Goal: Navigation & Orientation: Find specific page/section

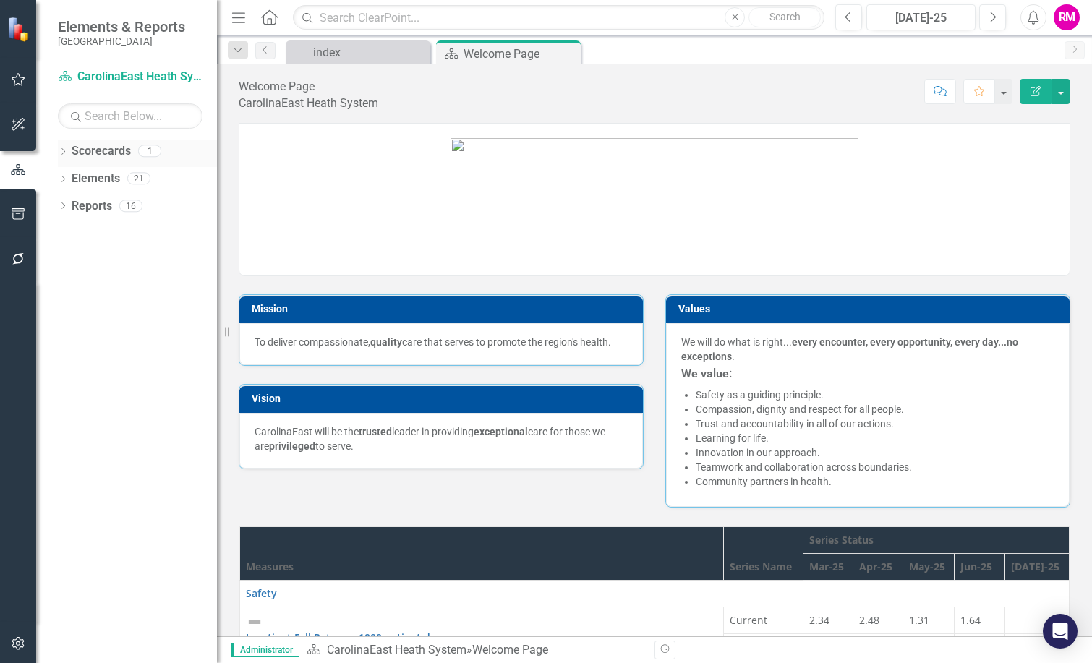
click at [64, 150] on icon at bounding box center [63, 151] width 4 height 7
click at [64, 206] on icon "Dropdown" at bounding box center [63, 207] width 10 height 8
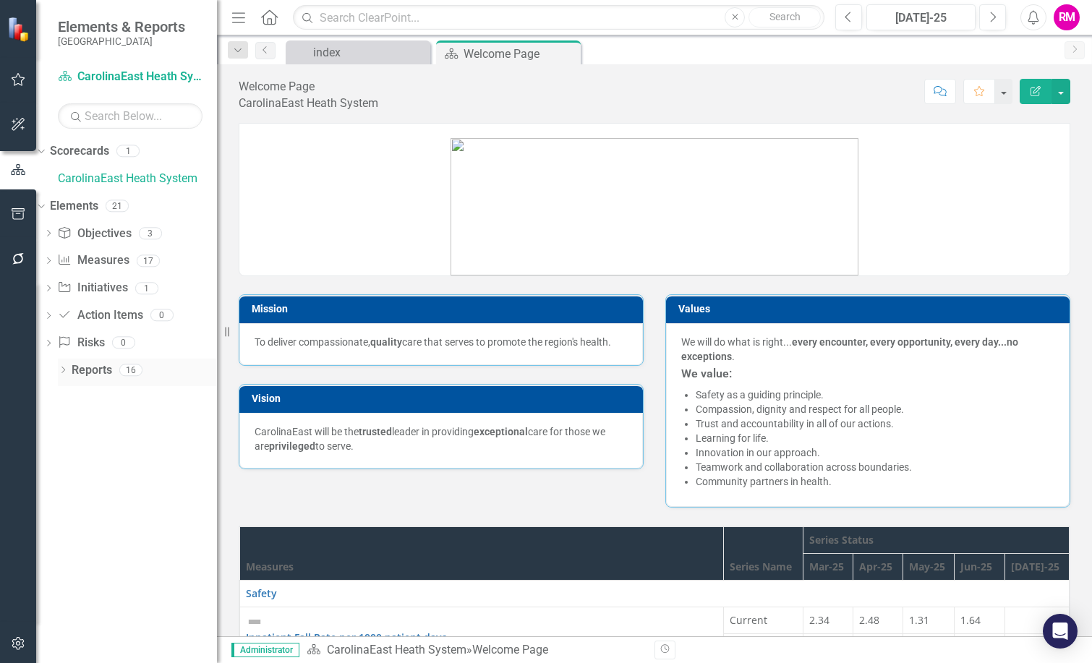
click at [61, 369] on icon "Dropdown" at bounding box center [63, 371] width 10 height 8
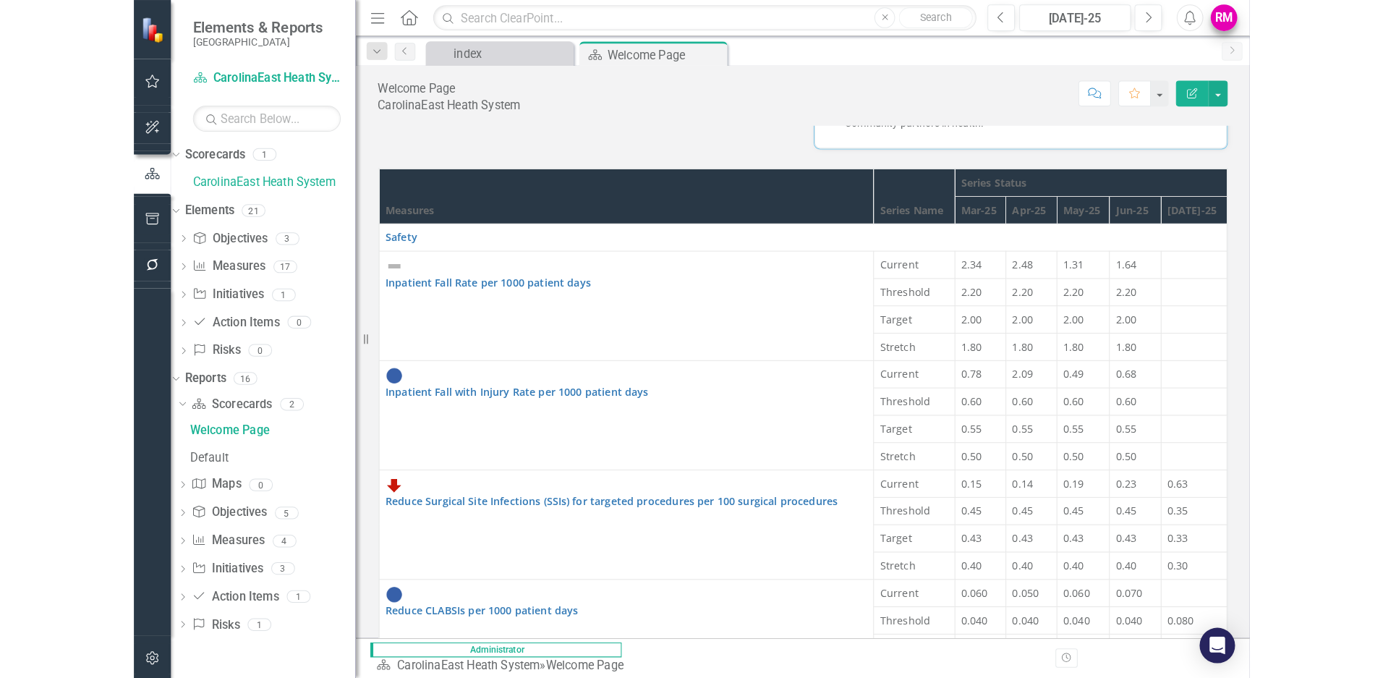
scroll to position [347, 0]
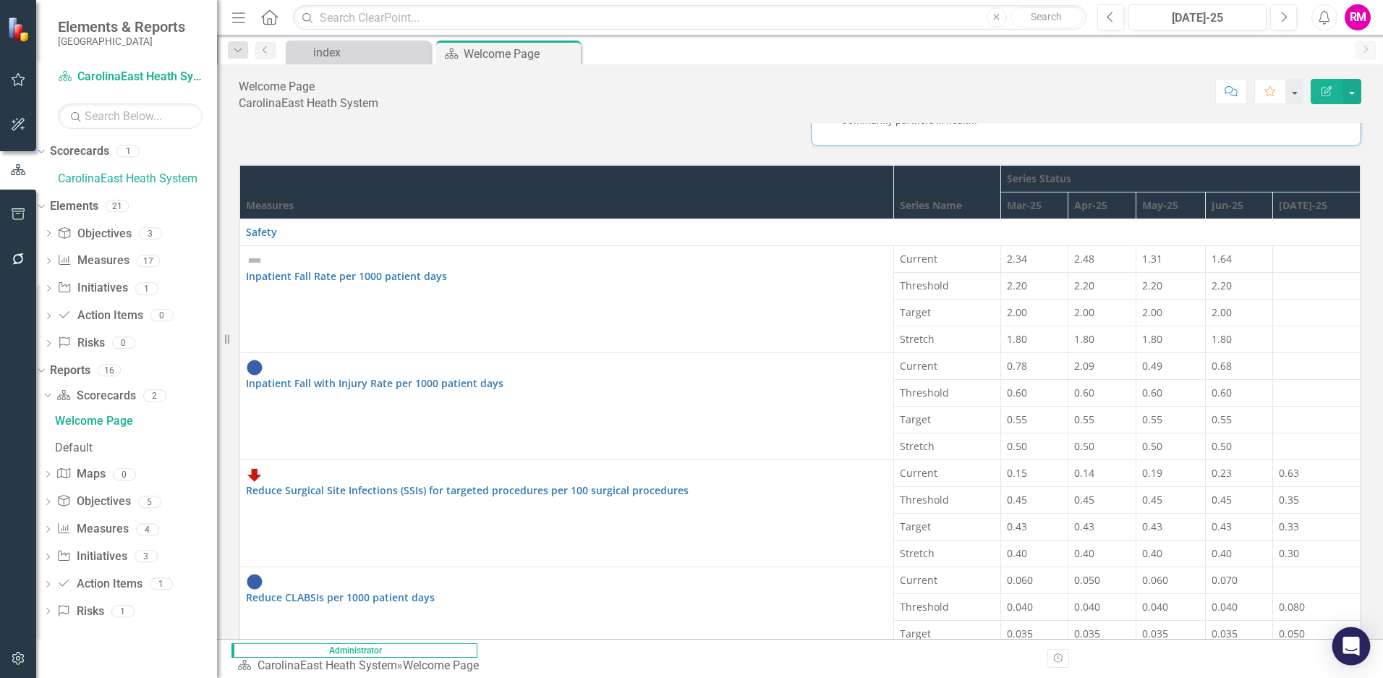
click at [1091, 644] on icon "Open Intercom Messenger" at bounding box center [1350, 645] width 17 height 19
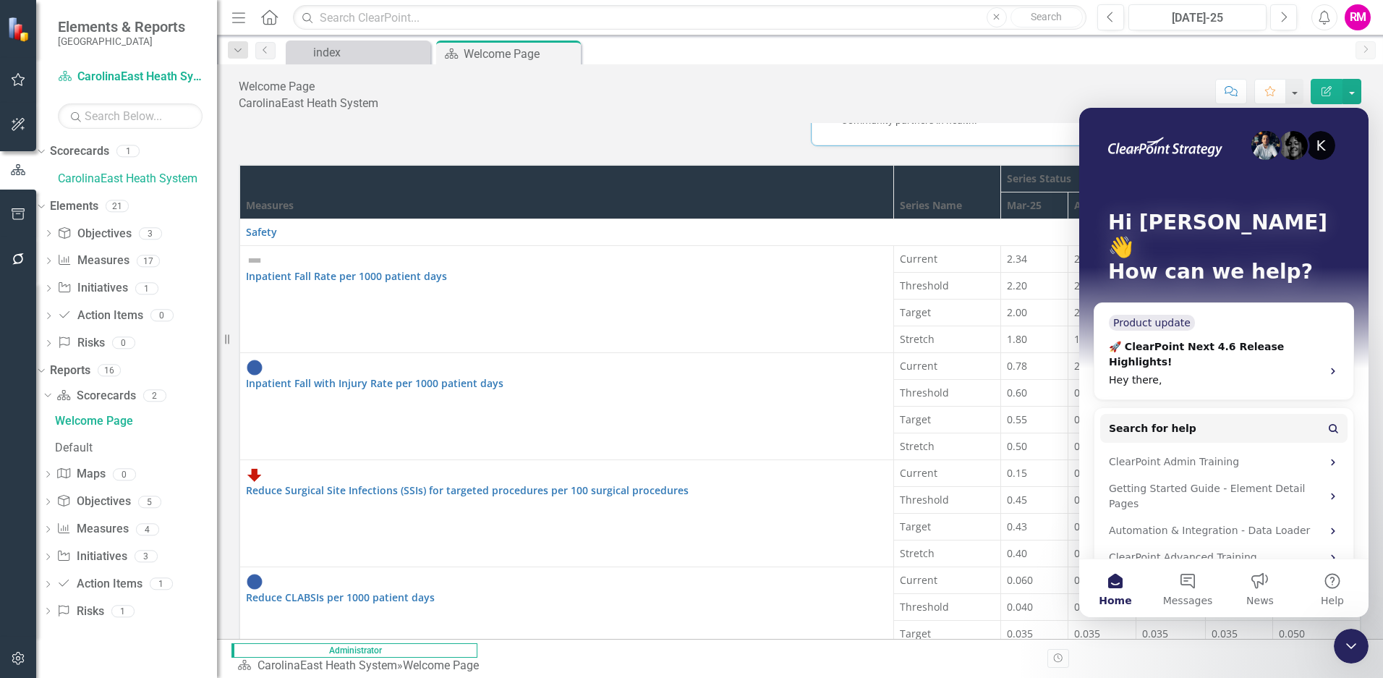
scroll to position [0, 0]
click at [325, 50] on div "index" at bounding box center [360, 52] width 95 height 18
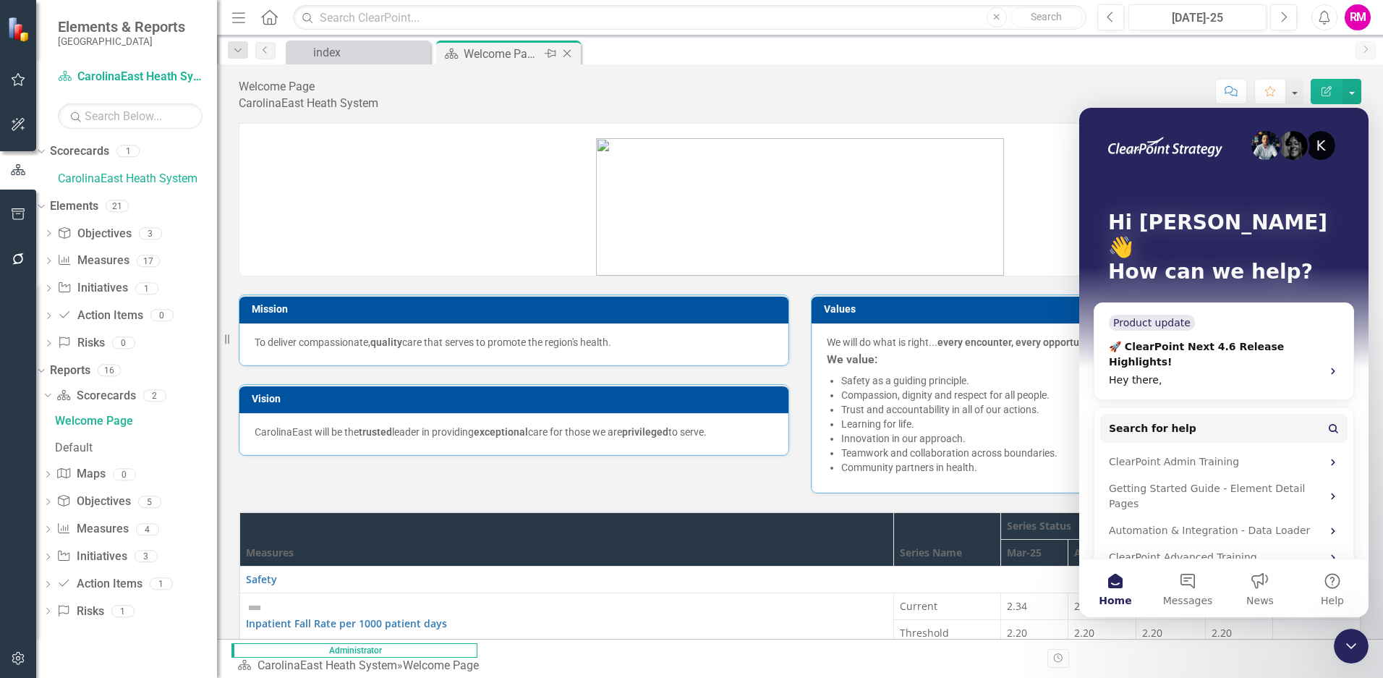
click at [528, 53] on div "Welcome Page" at bounding box center [502, 54] width 77 height 18
click at [494, 55] on div "Welcome Page" at bounding box center [502, 54] width 77 height 18
click at [385, 51] on div "index" at bounding box center [360, 52] width 95 height 18
click at [1091, 481] on div "Getting Started Guide - Element Detail Pages" at bounding box center [1215, 496] width 213 height 30
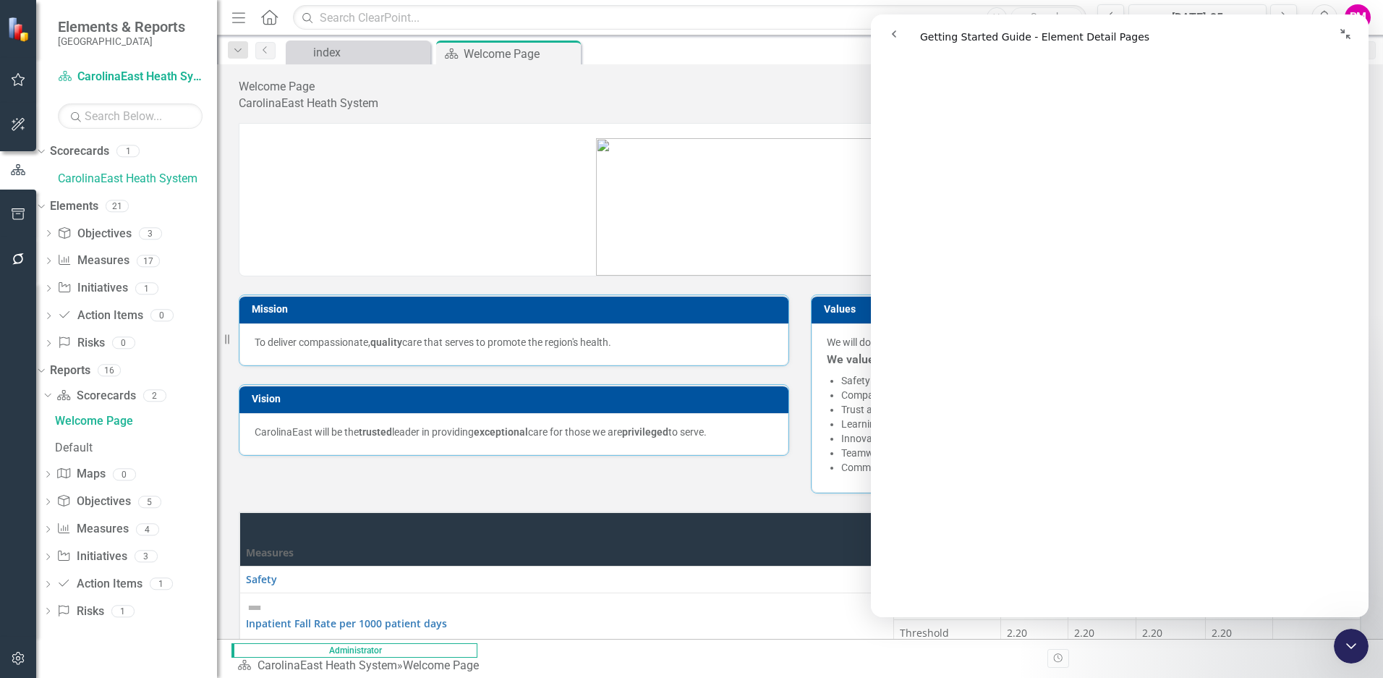
scroll to position [362, 0]
click at [98, 203] on link "Elements" at bounding box center [74, 206] width 48 height 17
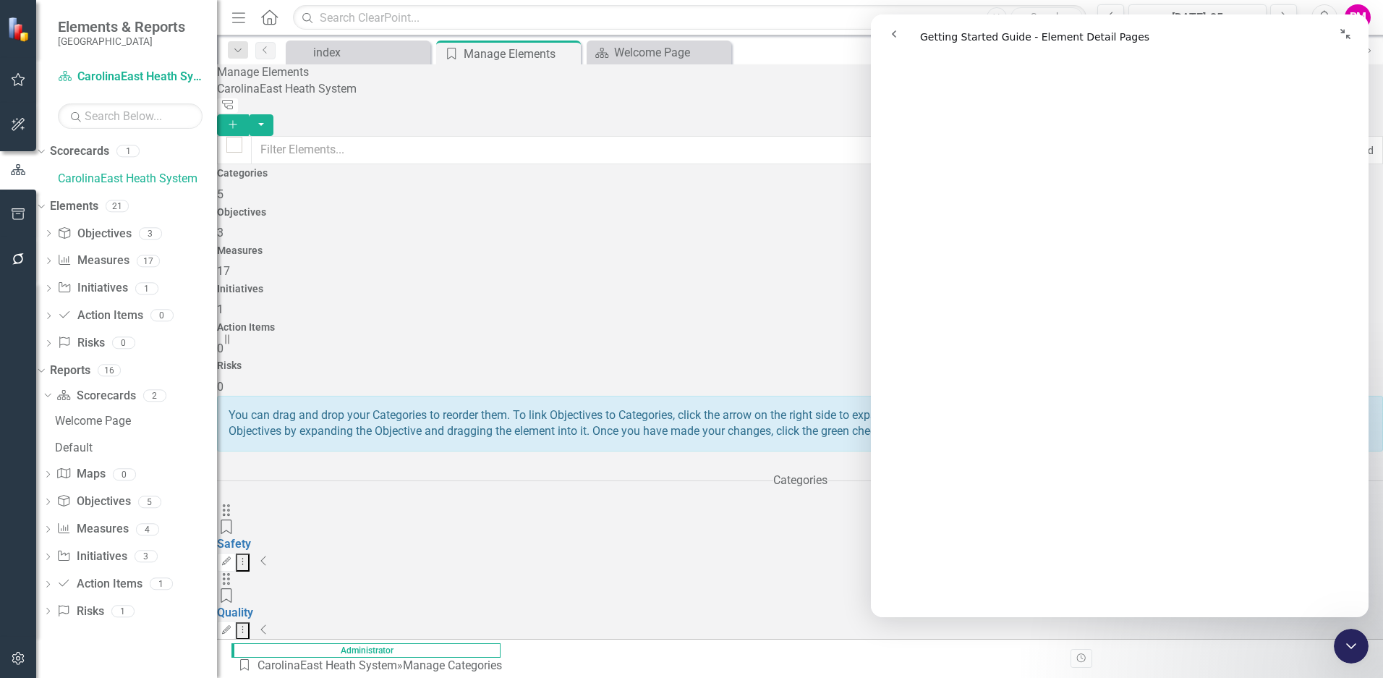
click at [223, 201] on span "5" at bounding box center [220, 194] width 7 height 14
click at [506, 207] on div "Objectives 3" at bounding box center [800, 224] width 1166 height 35
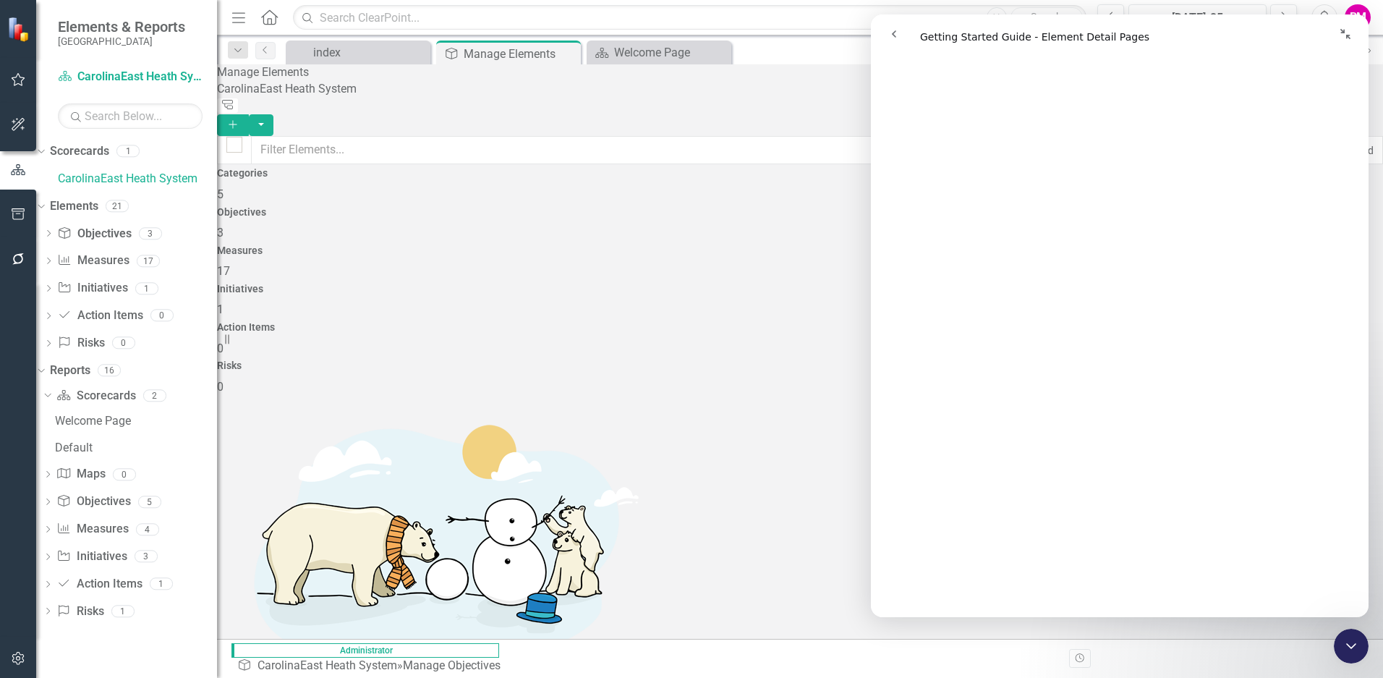
click at [230, 264] on span "17" at bounding box center [223, 271] width 13 height 14
click at [1091, 32] on icon "Collapse window" at bounding box center [1345, 34] width 10 height 10
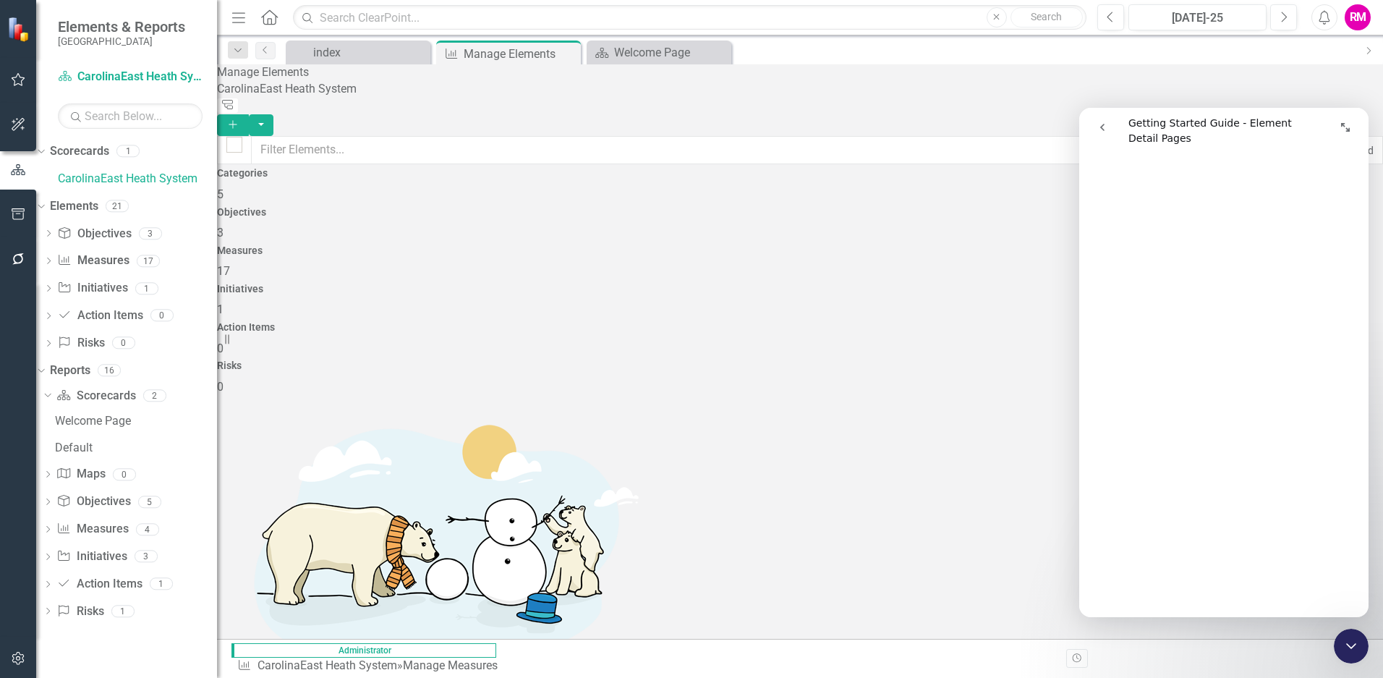
scroll to position [380, 0]
click at [897, 284] on div "Initiatives 1" at bounding box center [800, 301] width 1166 height 35
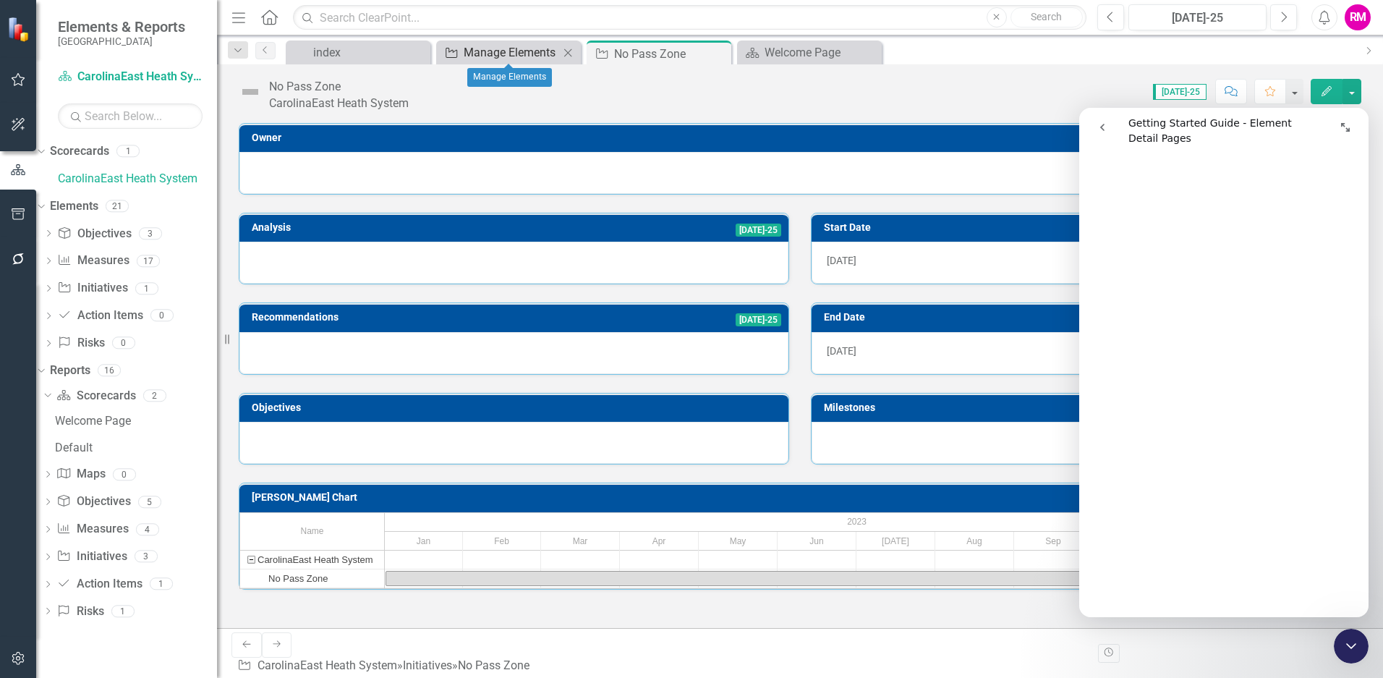
click at [487, 56] on div "Manage Elements" at bounding box center [511, 52] width 95 height 18
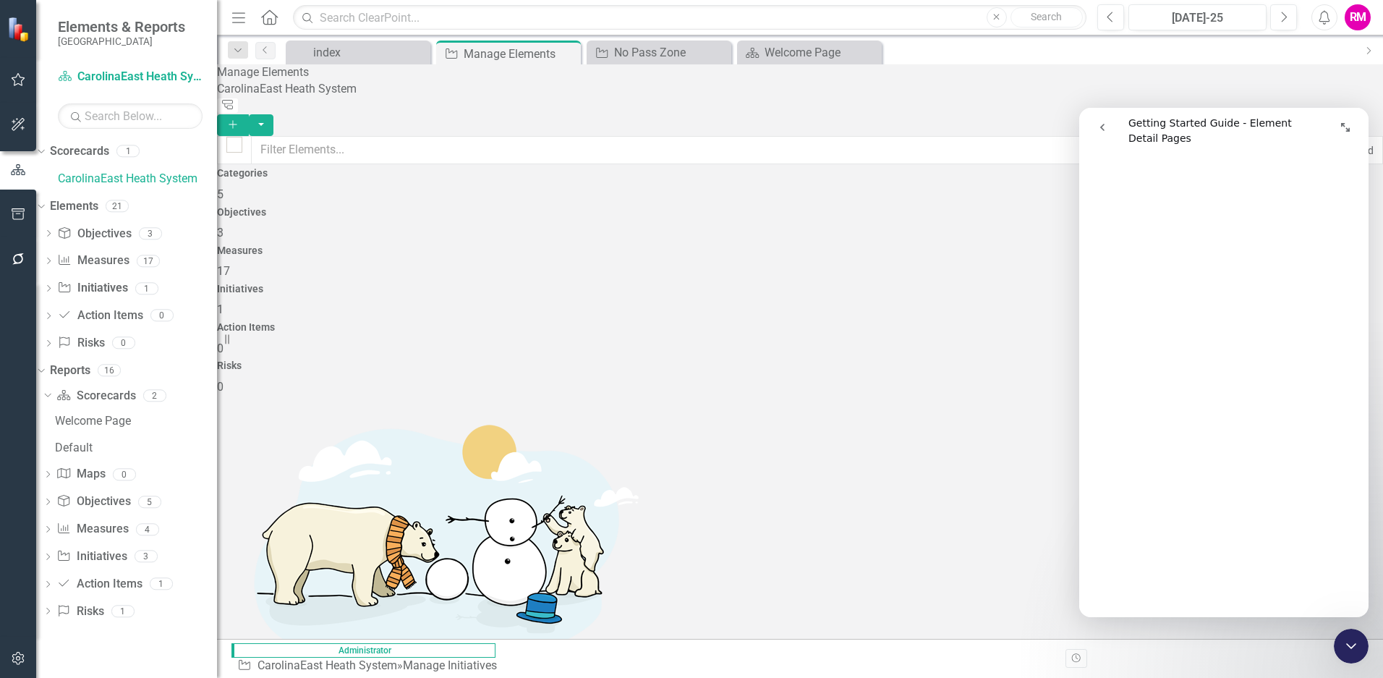
click at [1049, 322] on div "Action Items 0" at bounding box center [800, 339] width 1166 height 35
click at [497, 53] on div "Manage Elements" at bounding box center [502, 54] width 77 height 18
click at [716, 51] on icon "Close" at bounding box center [718, 53] width 14 height 12
click at [543, 56] on div "Pin" at bounding box center [549, 54] width 18 height 18
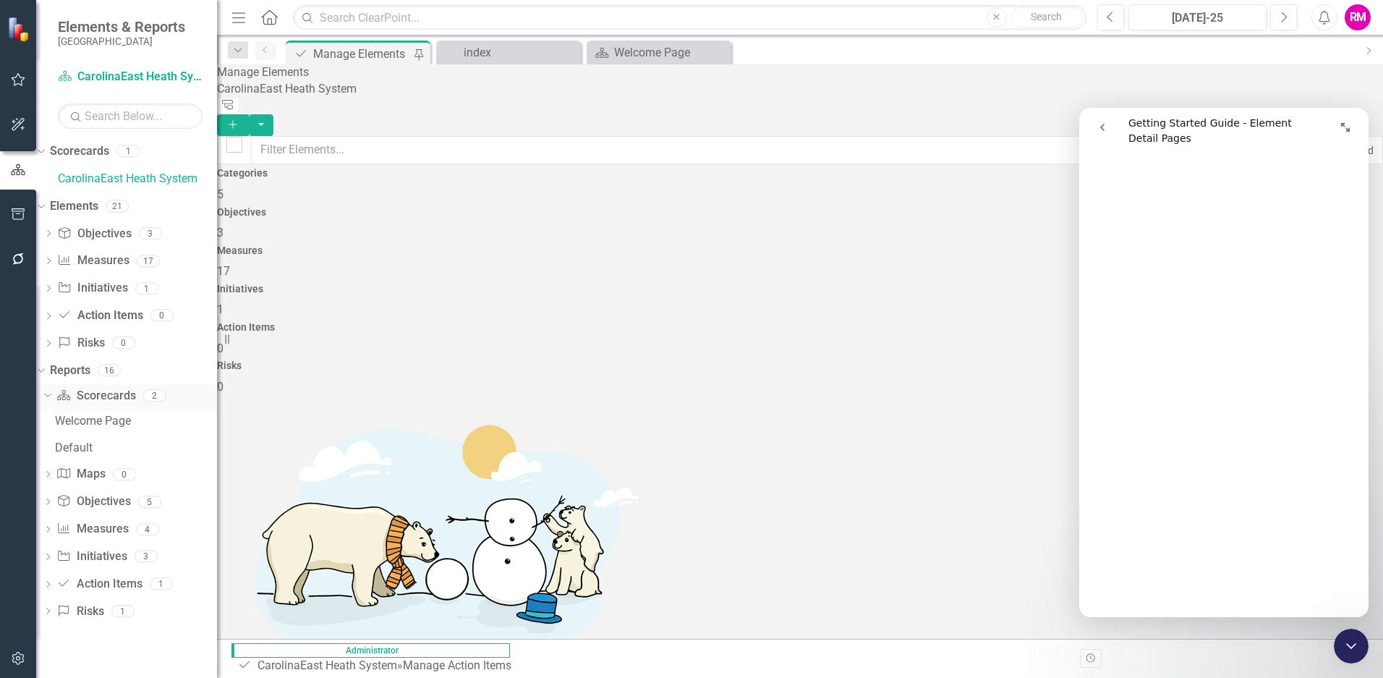
click at [116, 393] on link "Scorecard Scorecards" at bounding box center [95, 396] width 79 height 17
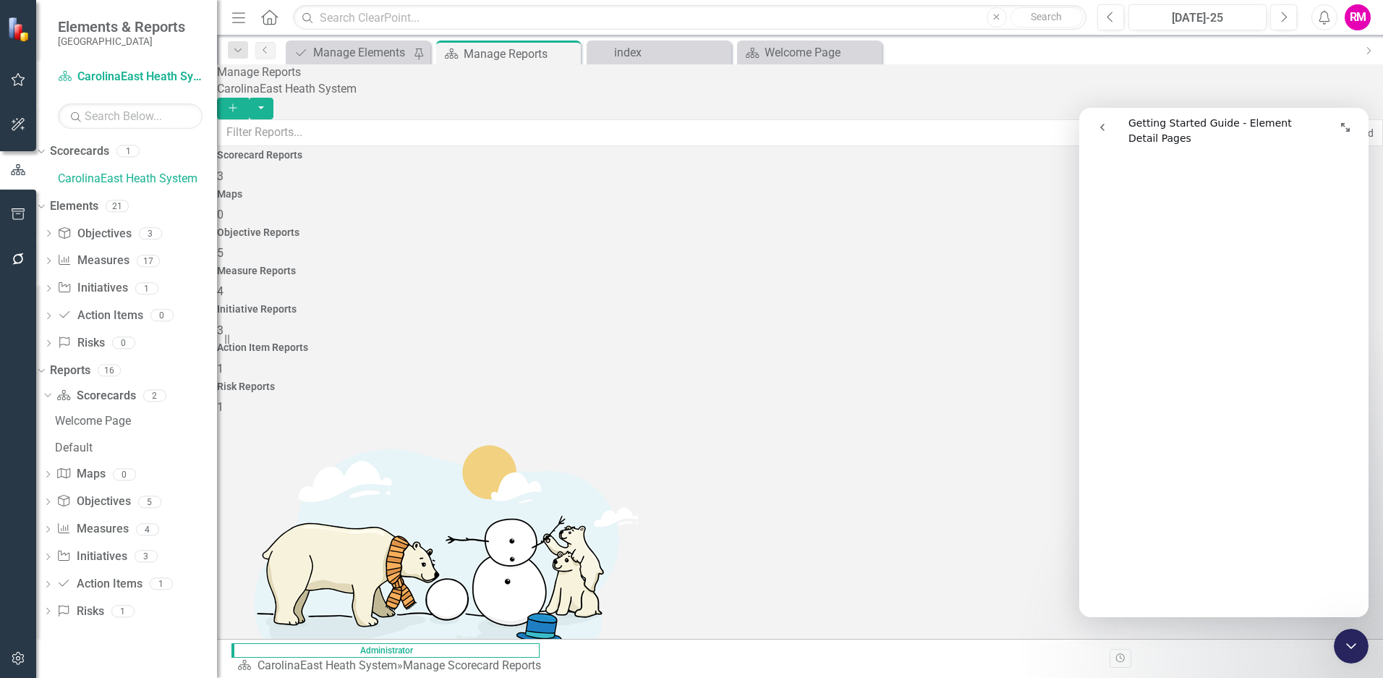
click at [302, 161] on h4 "Scorecard Reports" at bounding box center [800, 155] width 1166 height 11
click at [93, 205] on link "Elements" at bounding box center [74, 206] width 48 height 17
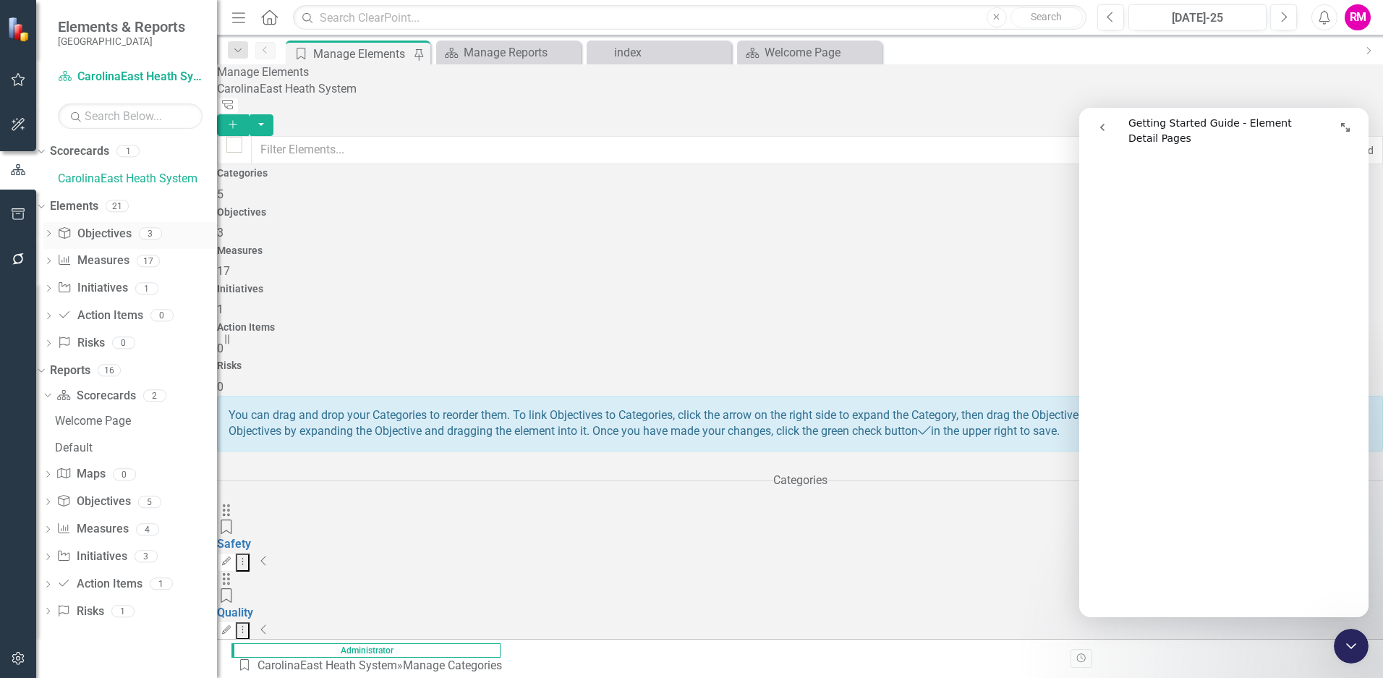
click at [131, 229] on link "Objective Objectives" at bounding box center [94, 234] width 74 height 17
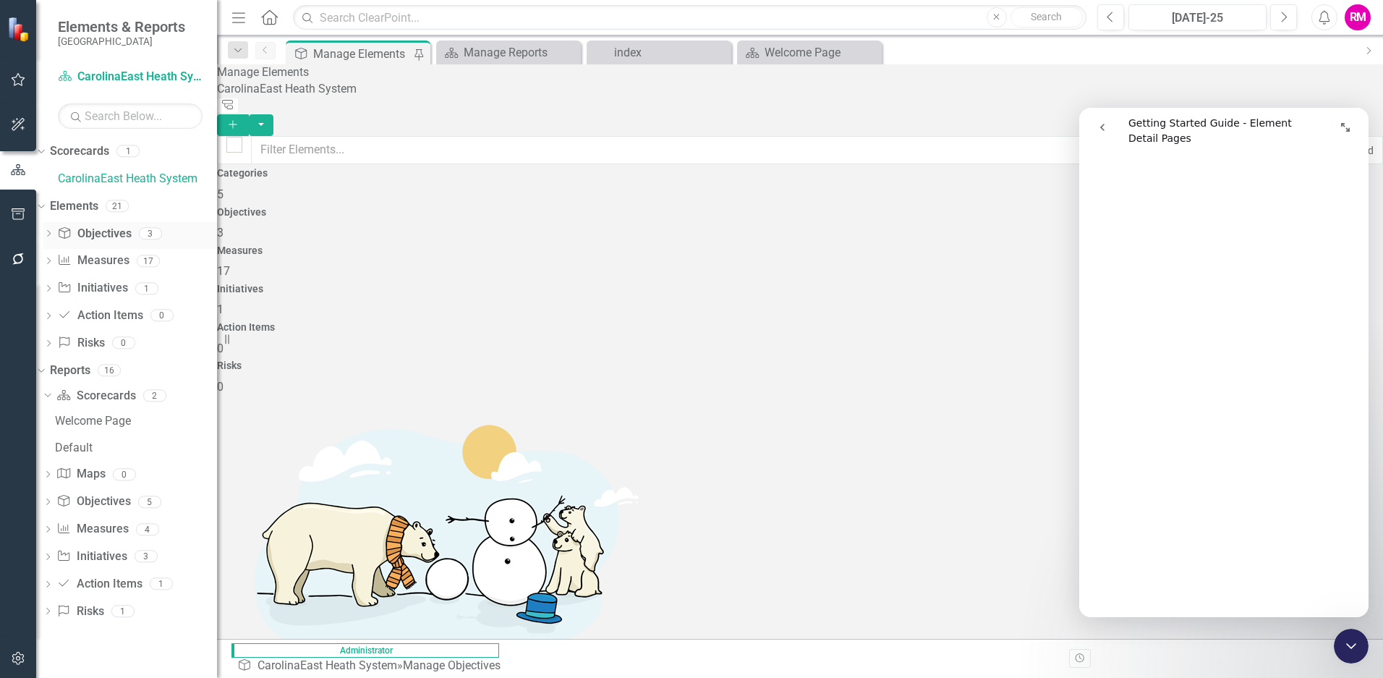
click at [131, 232] on link "Objective Objectives" at bounding box center [94, 234] width 74 height 17
click at [508, 207] on h4 "Objectives" at bounding box center [800, 212] width 1166 height 11
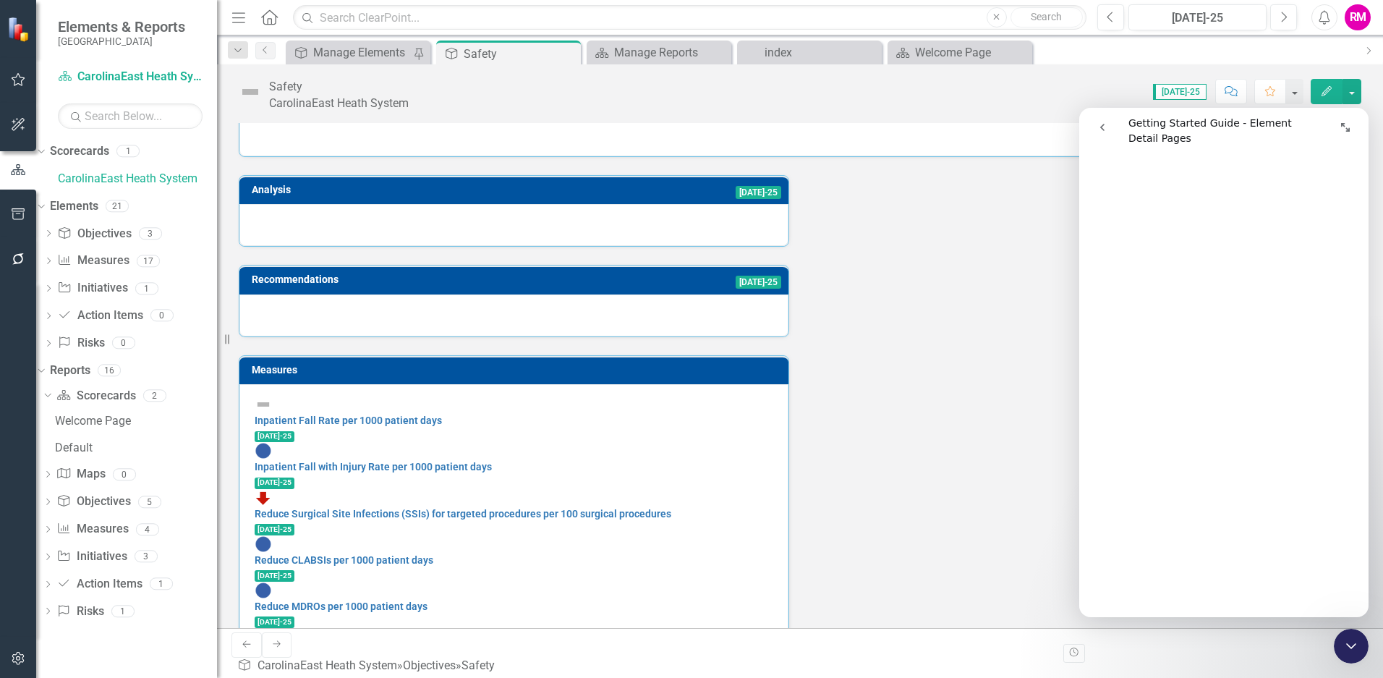
scroll to position [174, 0]
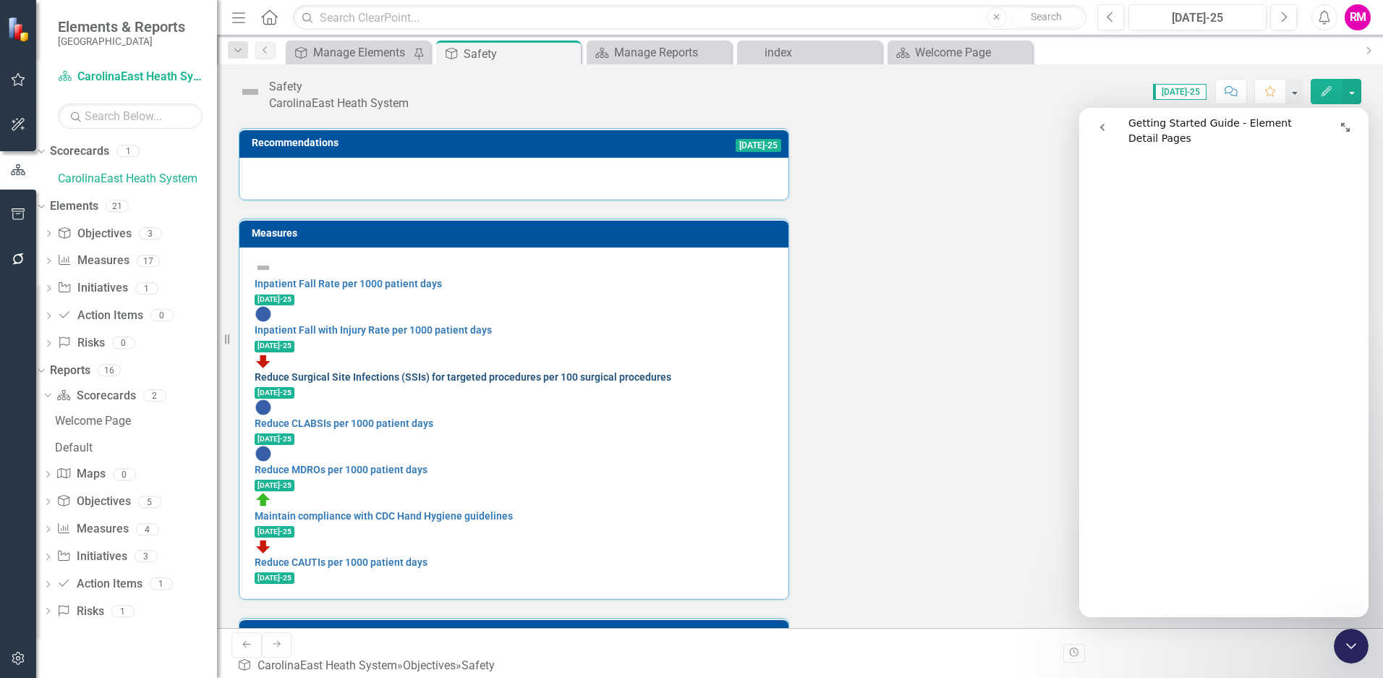
click at [394, 371] on link "Reduce Surgical Site Infections (SSIs) for targeted procedures per 100 surgical…" at bounding box center [463, 377] width 417 height 12
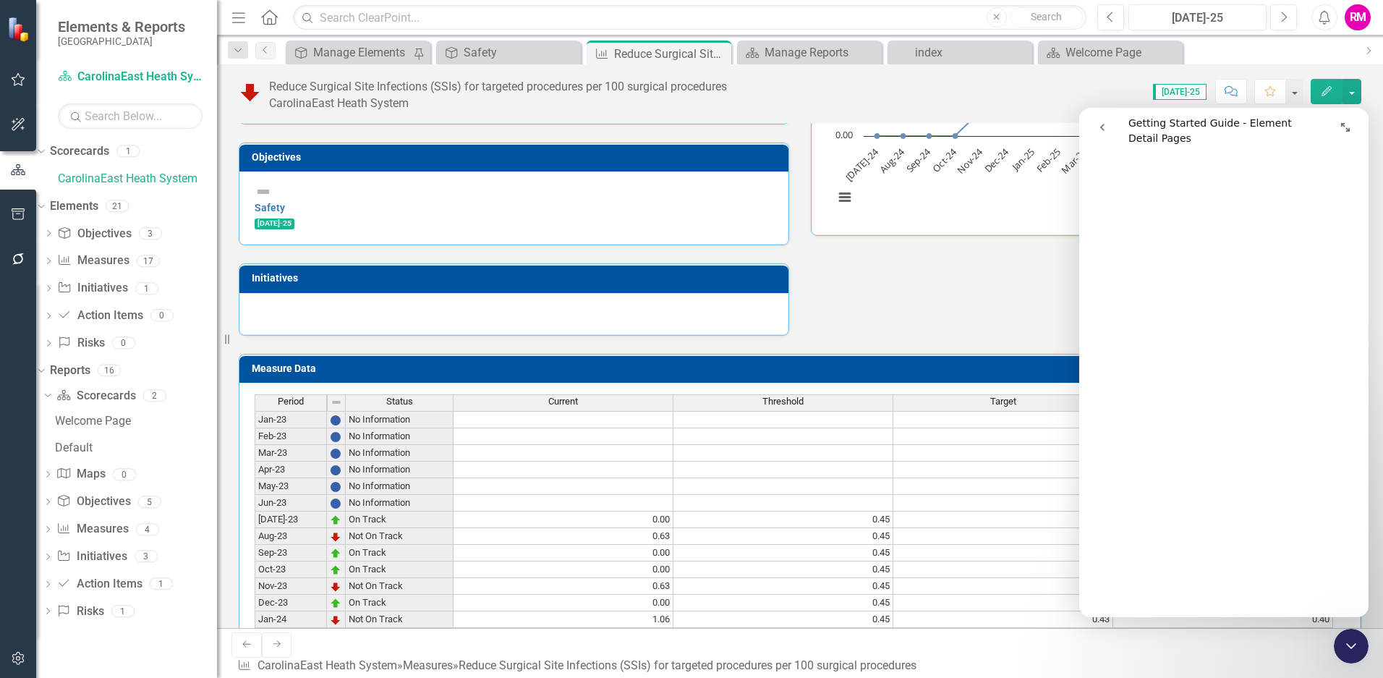
scroll to position [289, 0]
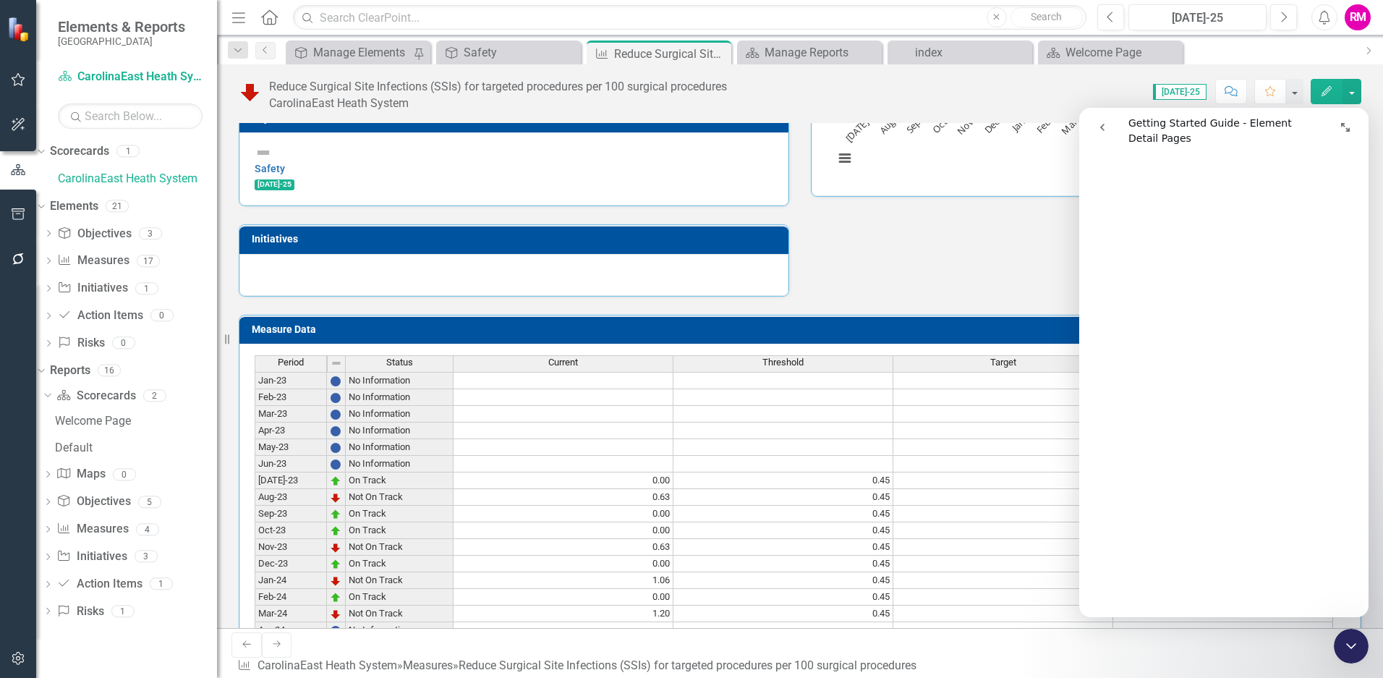
click at [1091, 126] on icon "go back" at bounding box center [1102, 128] width 12 height 12
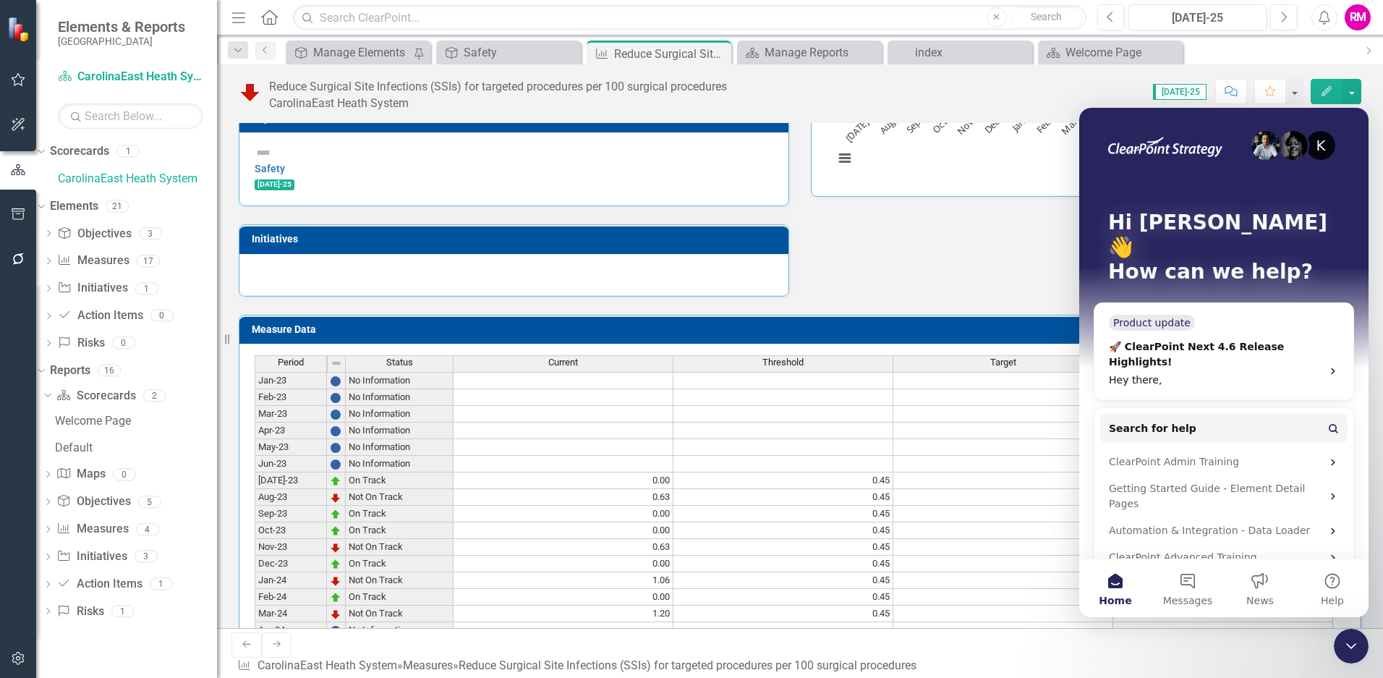
click at [1091, 124] on div "K Hi [PERSON_NAME] 👋 How can we help?" at bounding box center [1224, 250] width 260 height 285
click at [1091, 645] on icon "Close Intercom Messenger" at bounding box center [1351, 646] width 10 height 6
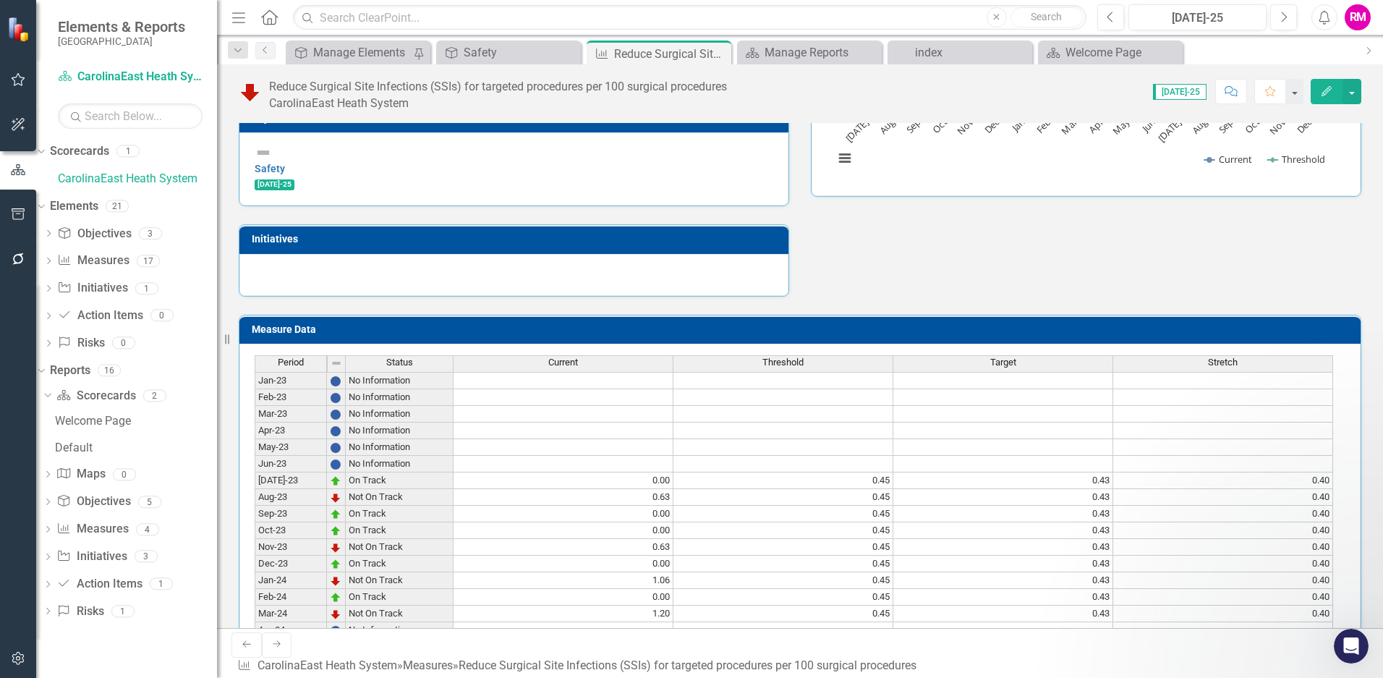
scroll to position [0, 0]
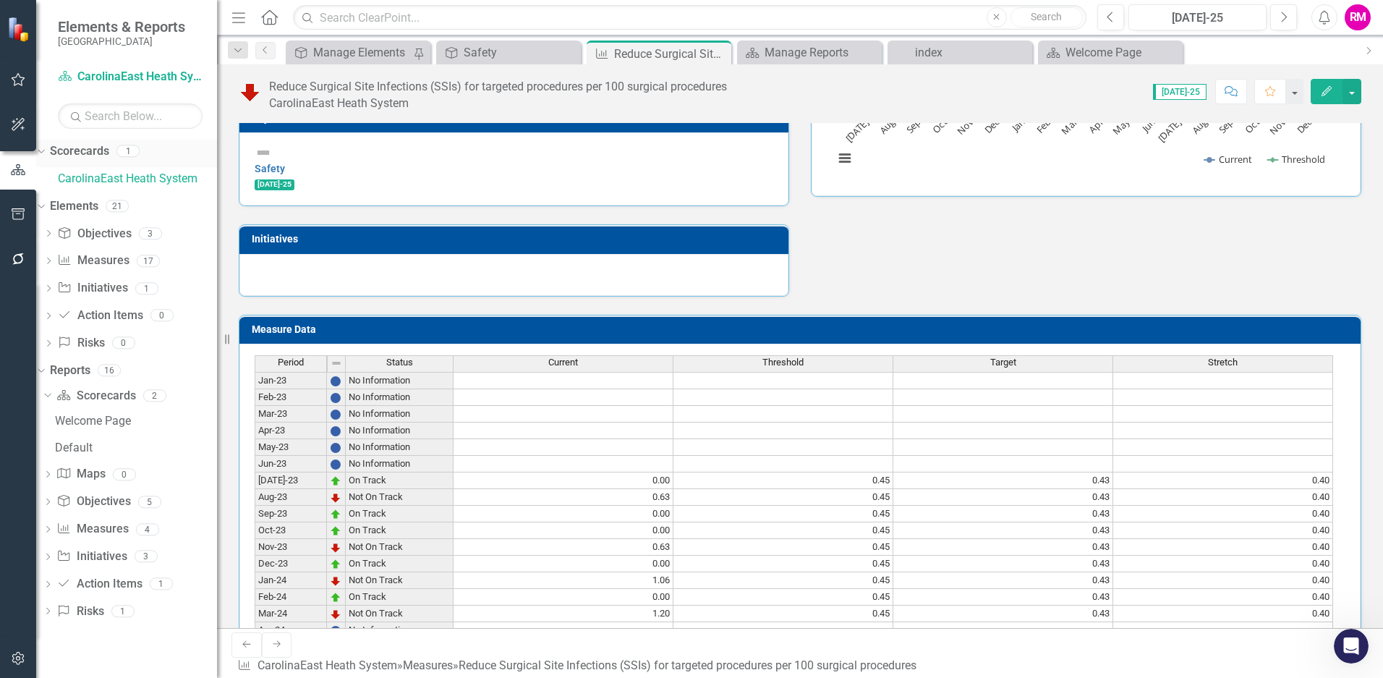
click at [93, 146] on link "Scorecards" at bounding box center [79, 151] width 59 height 17
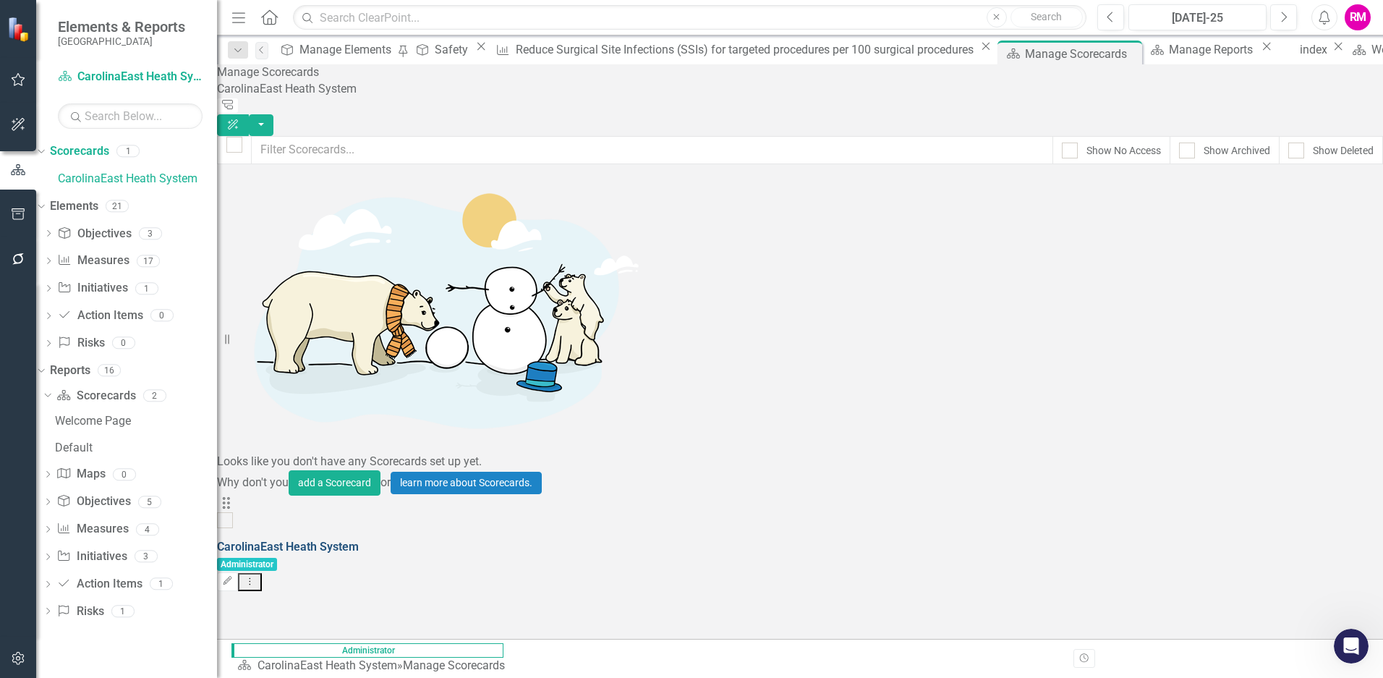
click at [359, 540] on link "CarolinaEast Heath System" at bounding box center [288, 547] width 142 height 14
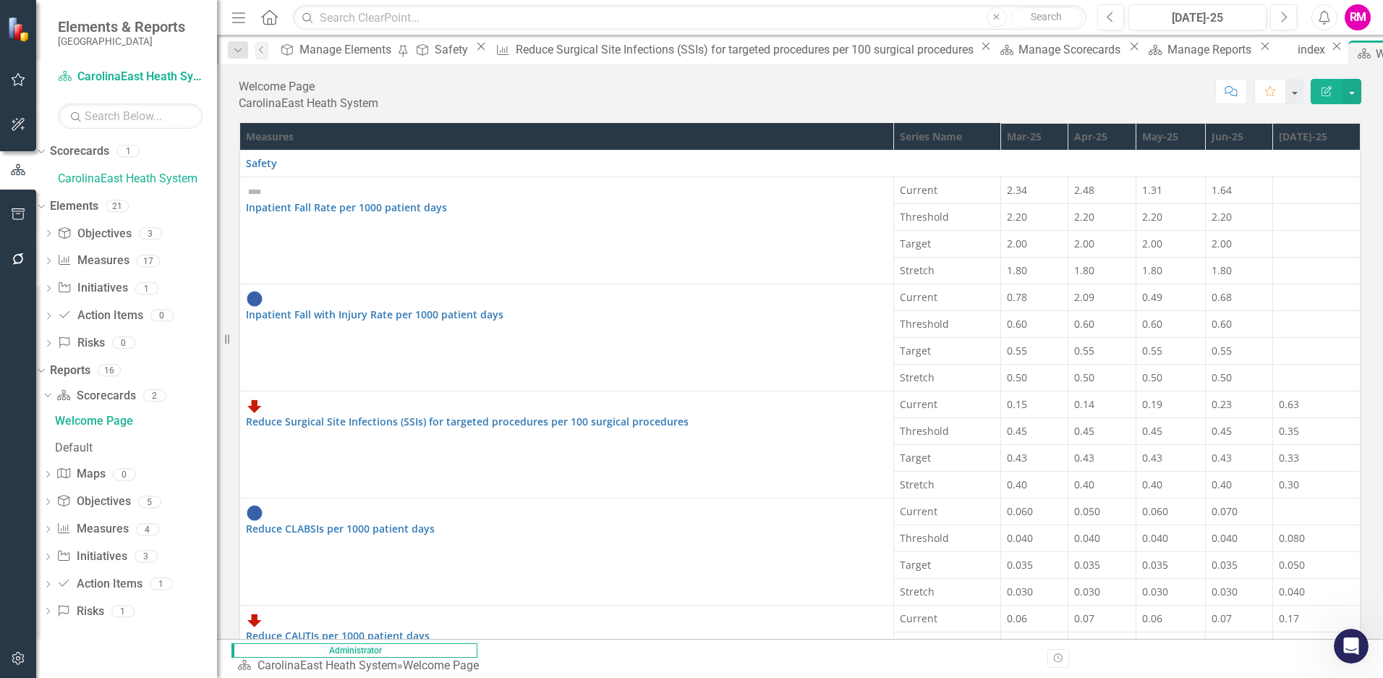
scroll to position [54, 0]
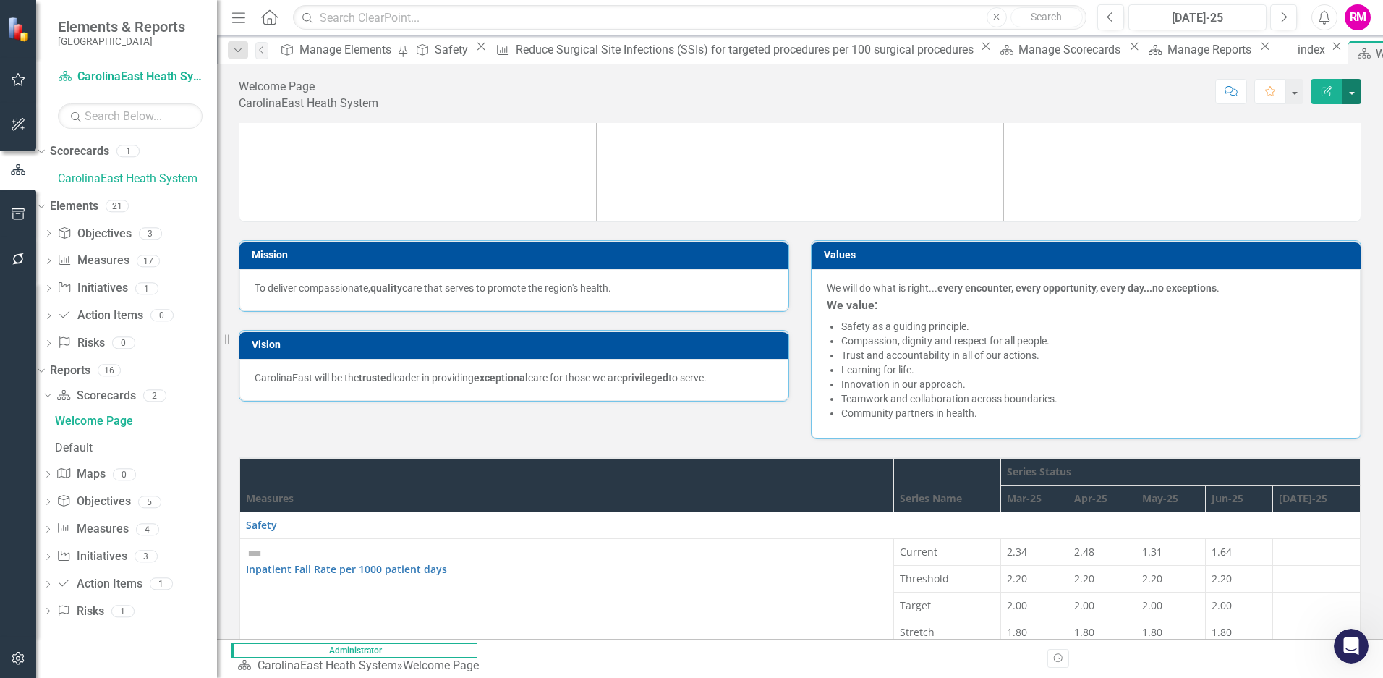
click at [1091, 90] on button "button" at bounding box center [1351, 91] width 19 height 25
click at [108, 73] on link "Scorecard CarolinaEast Heath System" at bounding box center [130, 77] width 145 height 17
click at [365, 56] on div "Manage Elements" at bounding box center [347, 50] width 96 height 18
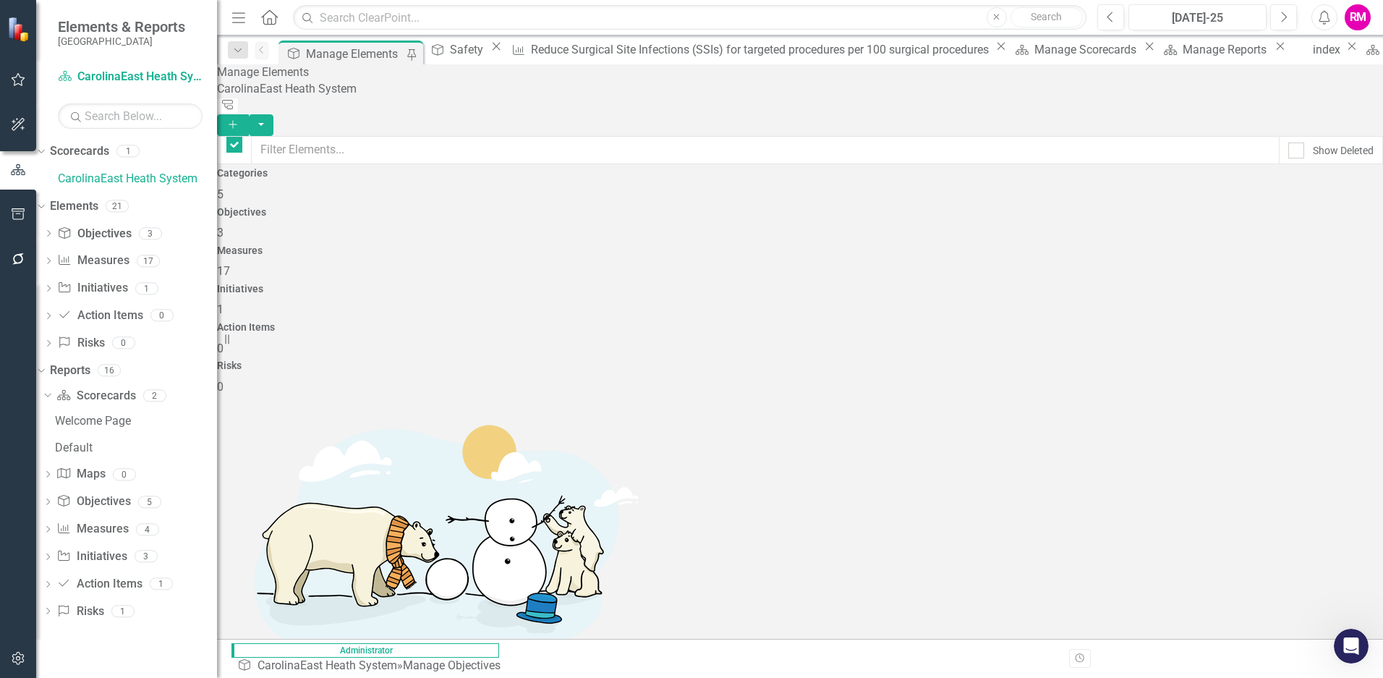
checkbox input "false"
click at [106, 416] on div "Welcome Page" at bounding box center [136, 420] width 162 height 13
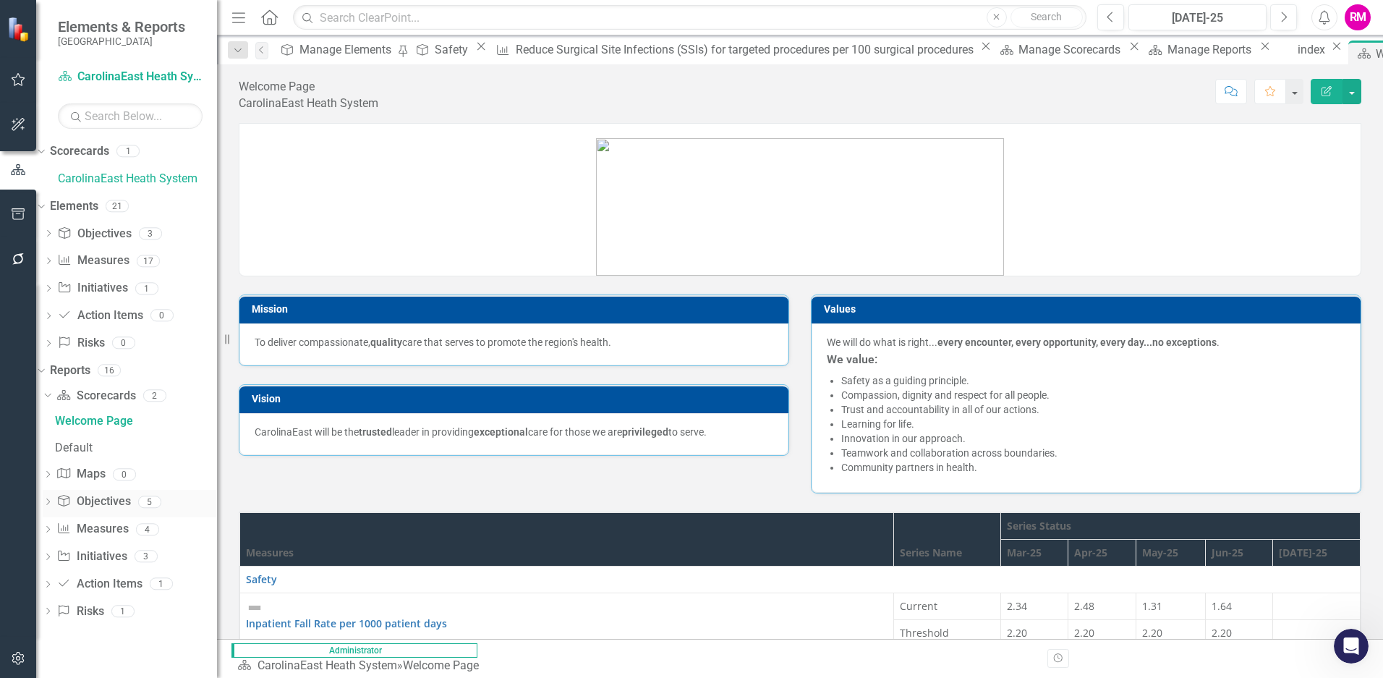
click at [113, 500] on link "Objective Objectives" at bounding box center [93, 501] width 74 height 17
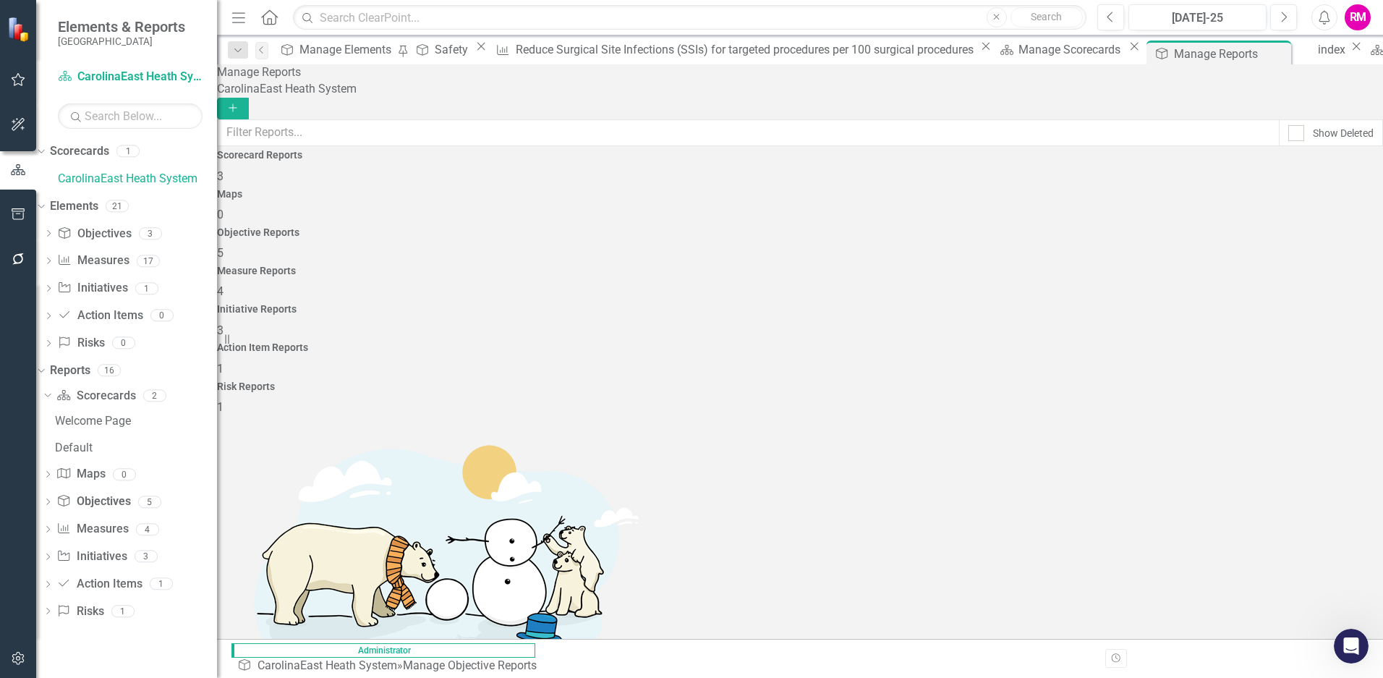
click at [1091, 381] on h4 "Risk Reports" at bounding box center [800, 386] width 1166 height 11
